Goal: Check status: Check status

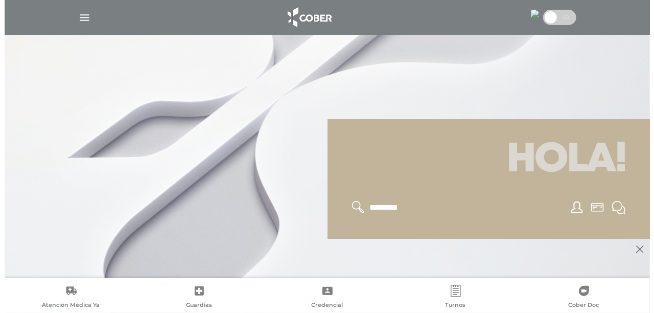
scroll to position [20, 0]
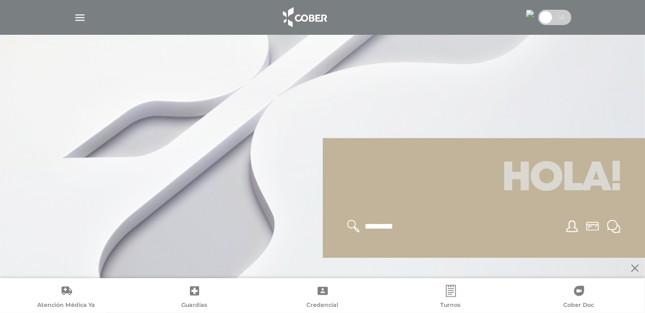
click at [74, 19] on img "button" at bounding box center [80, 17] width 13 height 13
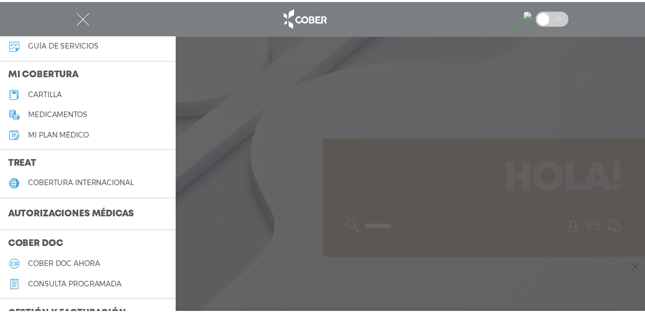
scroll to position [204, 0]
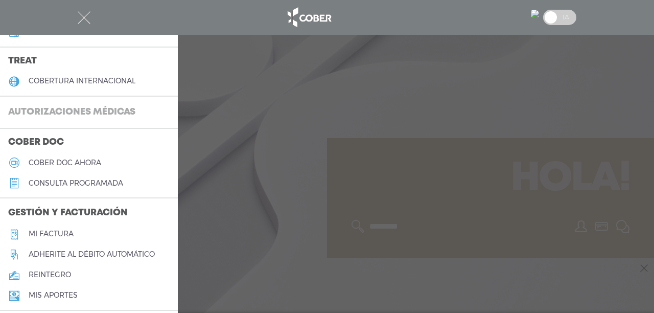
click at [85, 114] on h3 "Autorizaciones médicas" at bounding box center [72, 112] width 144 height 19
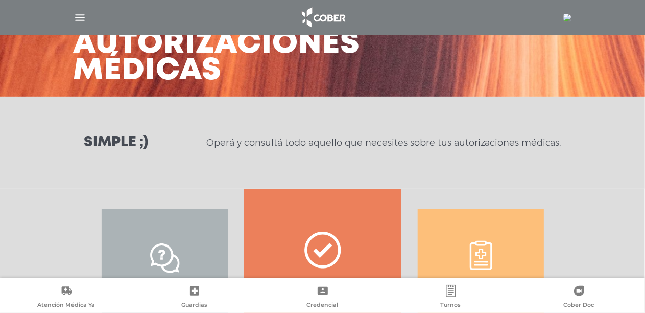
scroll to position [200, 0]
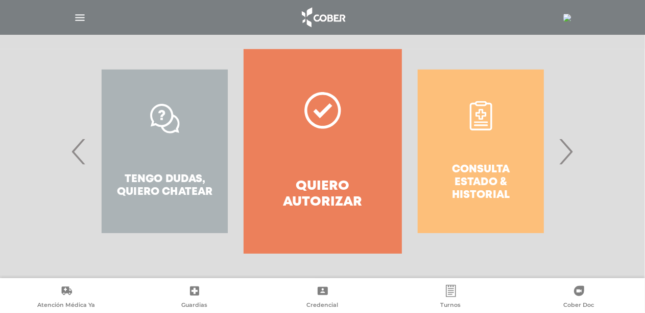
drag, startPoint x: 553, startPoint y: 151, endPoint x: 583, endPoint y: 143, distance: 31.7
click at [560, 148] on div "Consulta estado & historial Prácticas de autorización automática Tengo dudas, q…" at bounding box center [323, 151] width 474 height 204
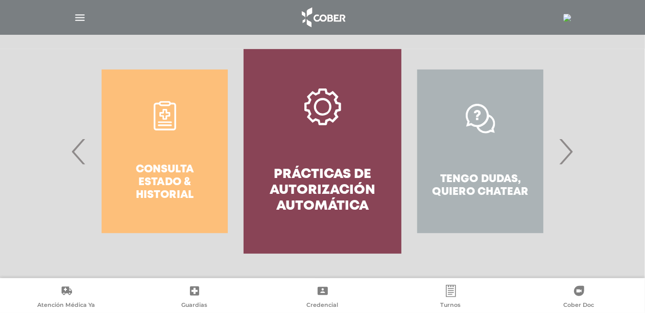
click at [74, 152] on span "‹" at bounding box center [79, 151] width 20 height 55
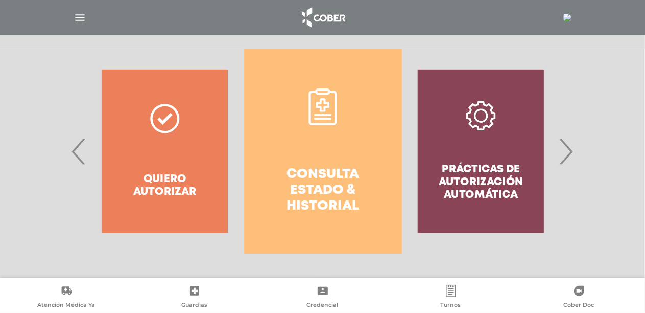
click at [324, 104] on icon at bounding box center [322, 106] width 37 height 37
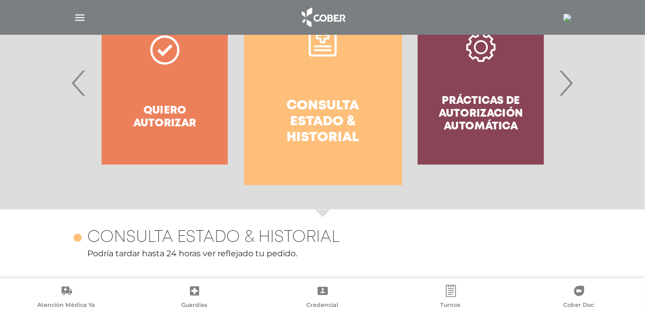
scroll to position [280, 0]
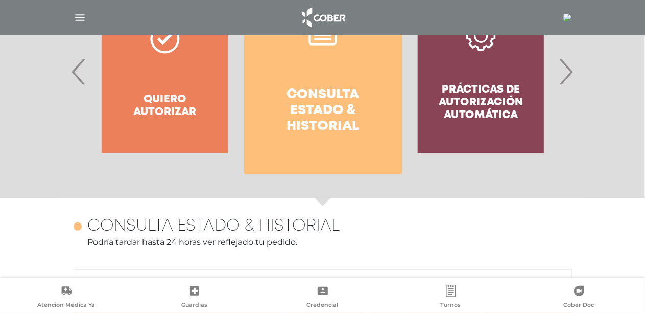
click at [163, 41] on div "Quiero autorizar" at bounding box center [165, 71] width 158 height 204
click at [76, 67] on span "‹" at bounding box center [79, 71] width 20 height 55
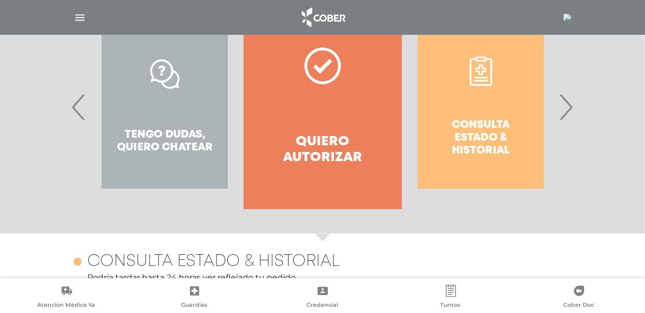
scroll to position [229, 0]
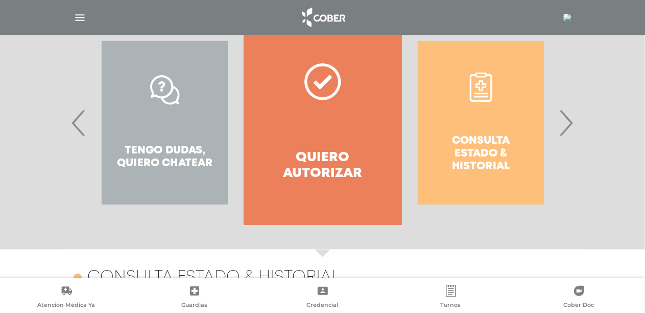
click at [324, 82] on polygon at bounding box center [323, 82] width 19 height 15
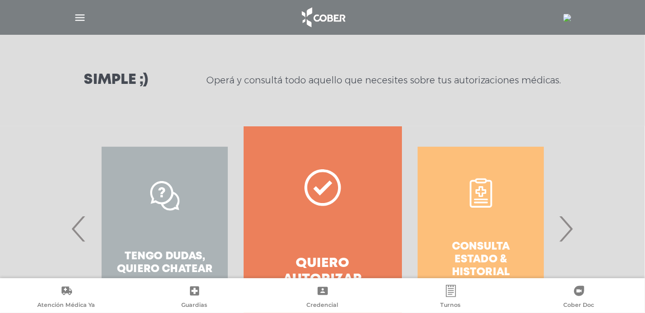
scroll to position [213, 0]
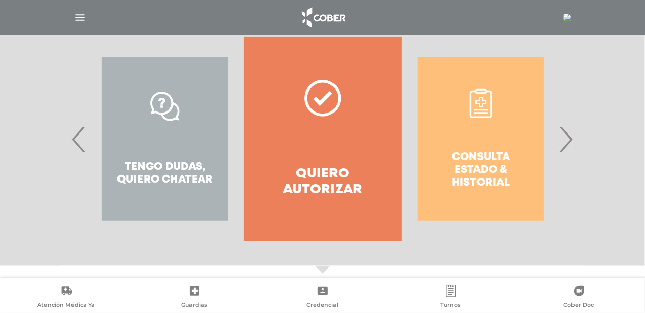
click at [467, 99] on div "Consulta estado & historial" at bounding box center [481, 139] width 158 height 204
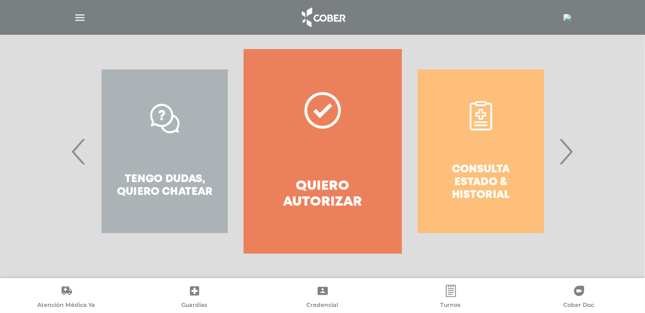
scroll to position [200, 0]
click at [569, 148] on span "›" at bounding box center [566, 151] width 20 height 55
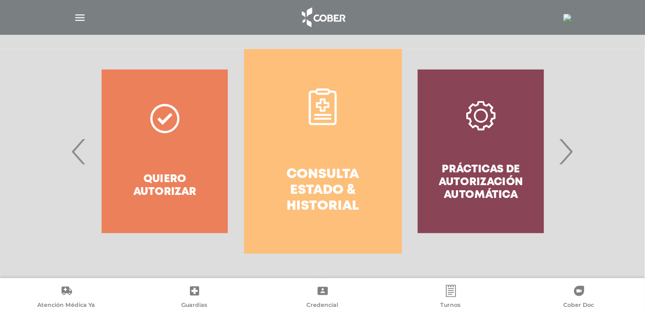
click at [480, 119] on div "Prácticas de autorización automática" at bounding box center [481, 151] width 158 height 204
click at [564, 148] on span "›" at bounding box center [566, 151] width 20 height 55
